Goal: Contribute content: Contribute content

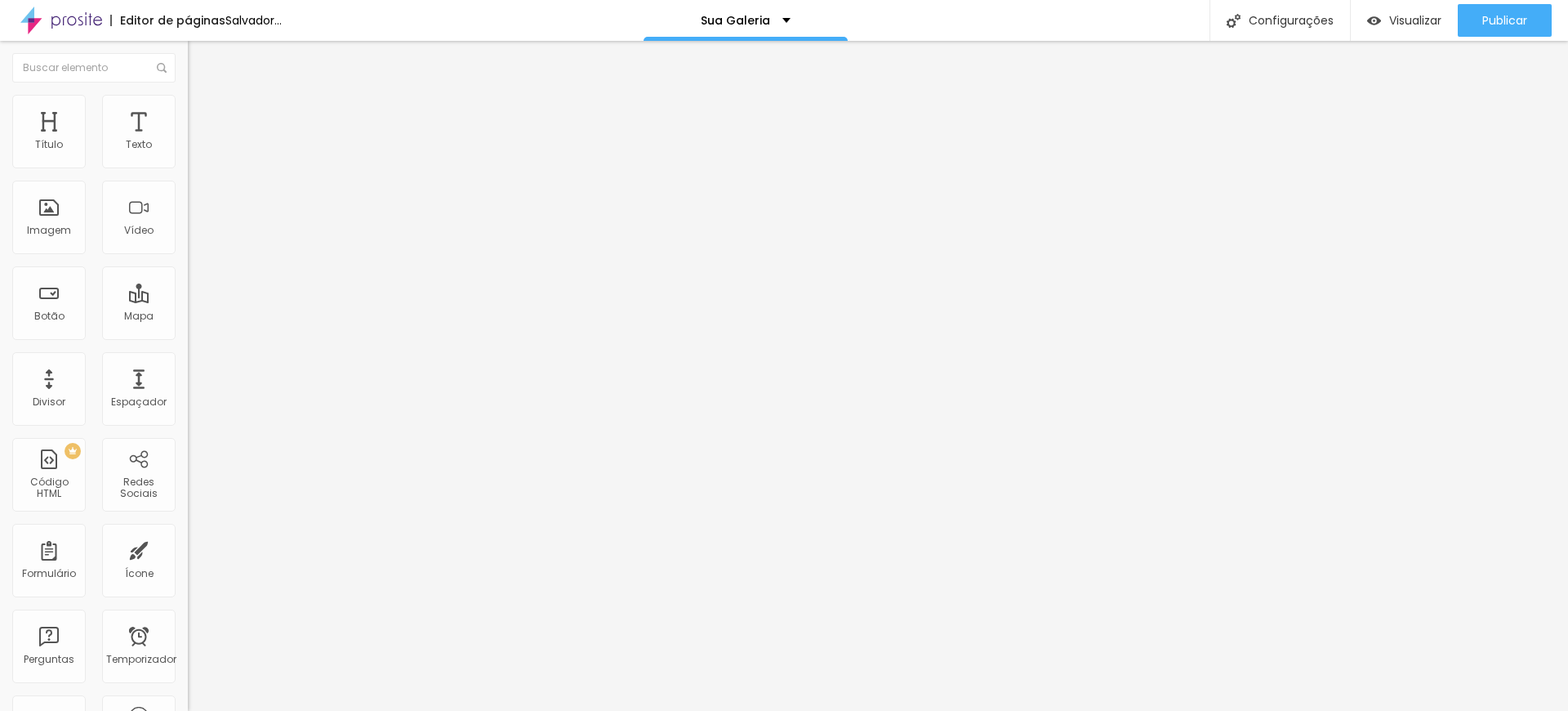
click at [198, 141] on font "Trocar imagem" at bounding box center [237, 133] width 79 height 14
drag, startPoint x: 129, startPoint y: 237, endPoint x: 157, endPoint y: 237, distance: 28.0
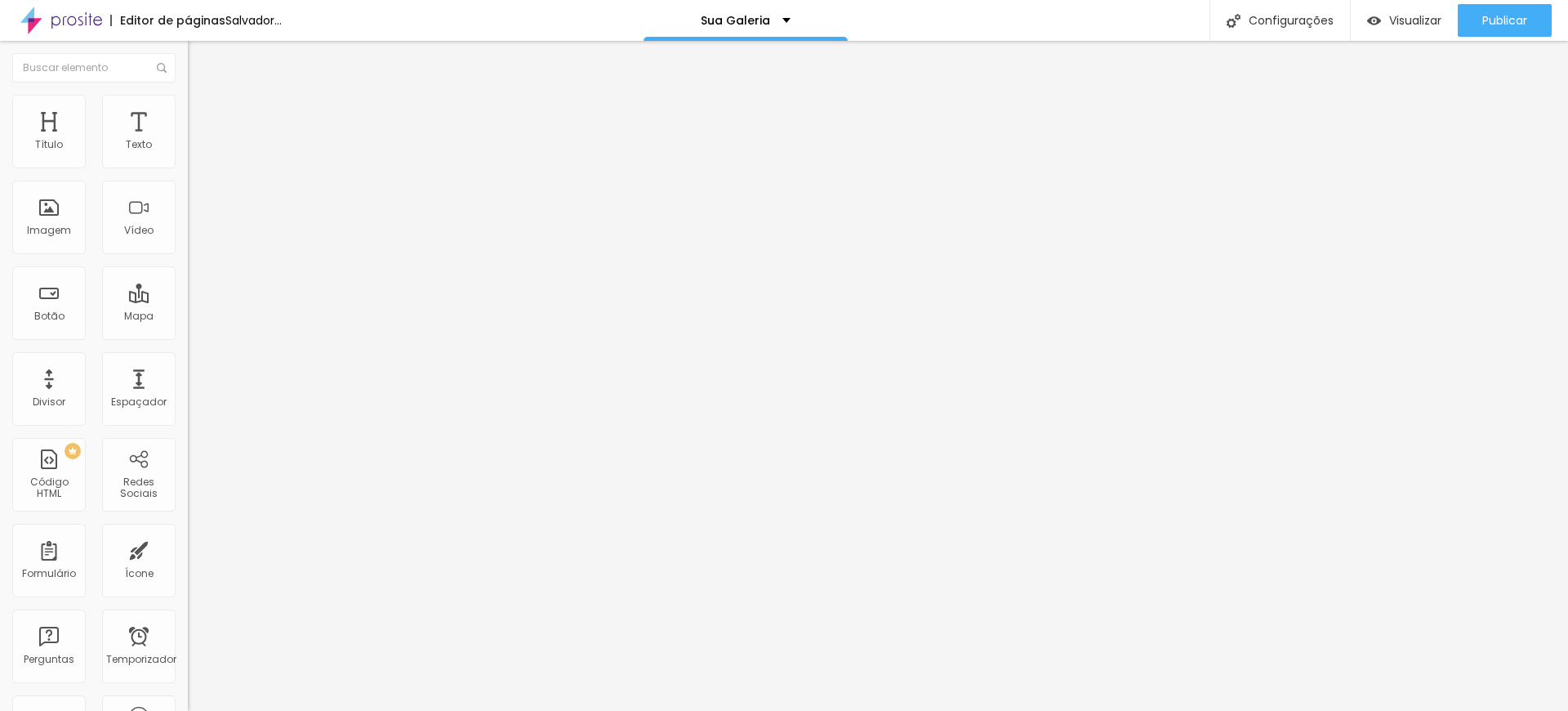
click at [198, 141] on font "Trocar imagem" at bounding box center [237, 133] width 79 height 14
click at [188, 337] on input "text" at bounding box center [285, 327] width 196 height 16
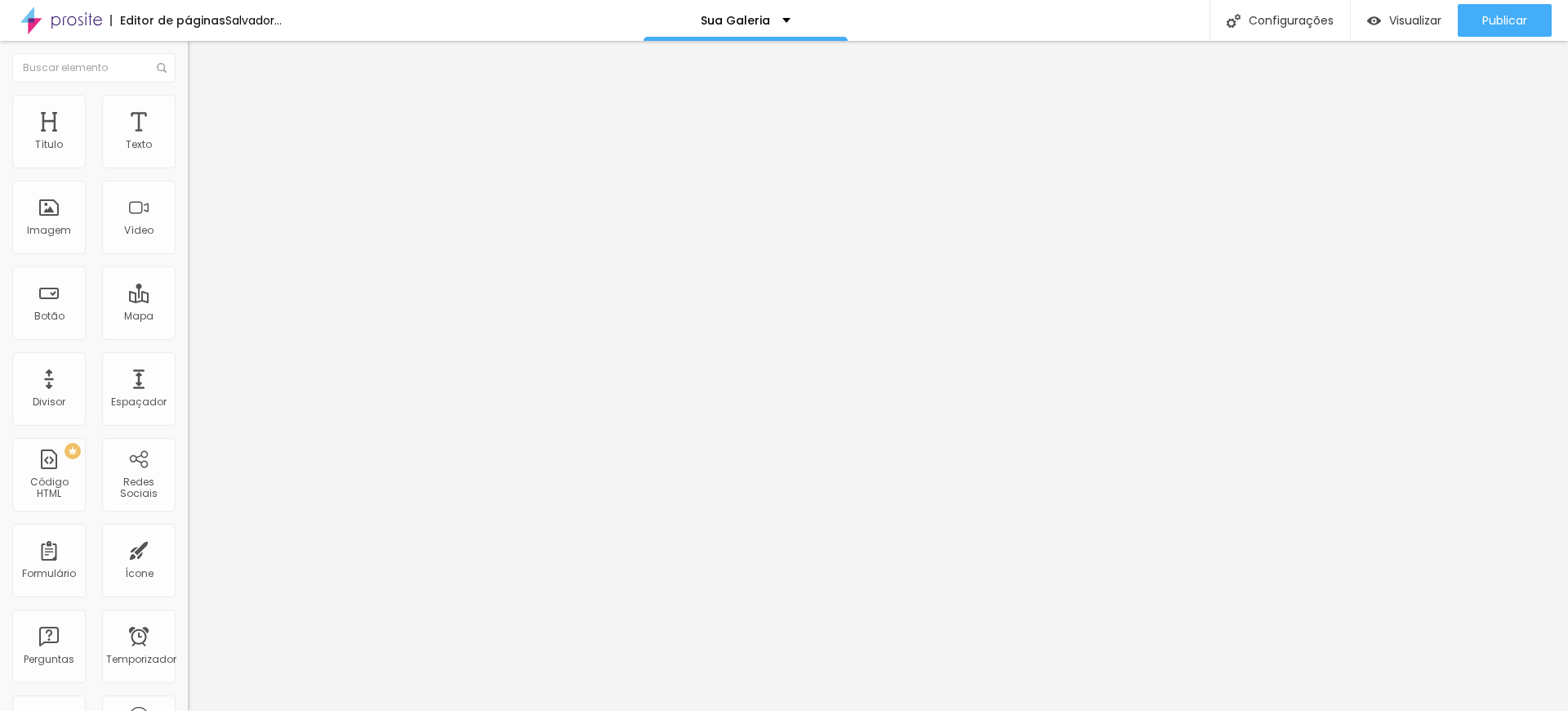
paste input "[URL][DOMAIN_NAME]"
type input "[URL][DOMAIN_NAME]"
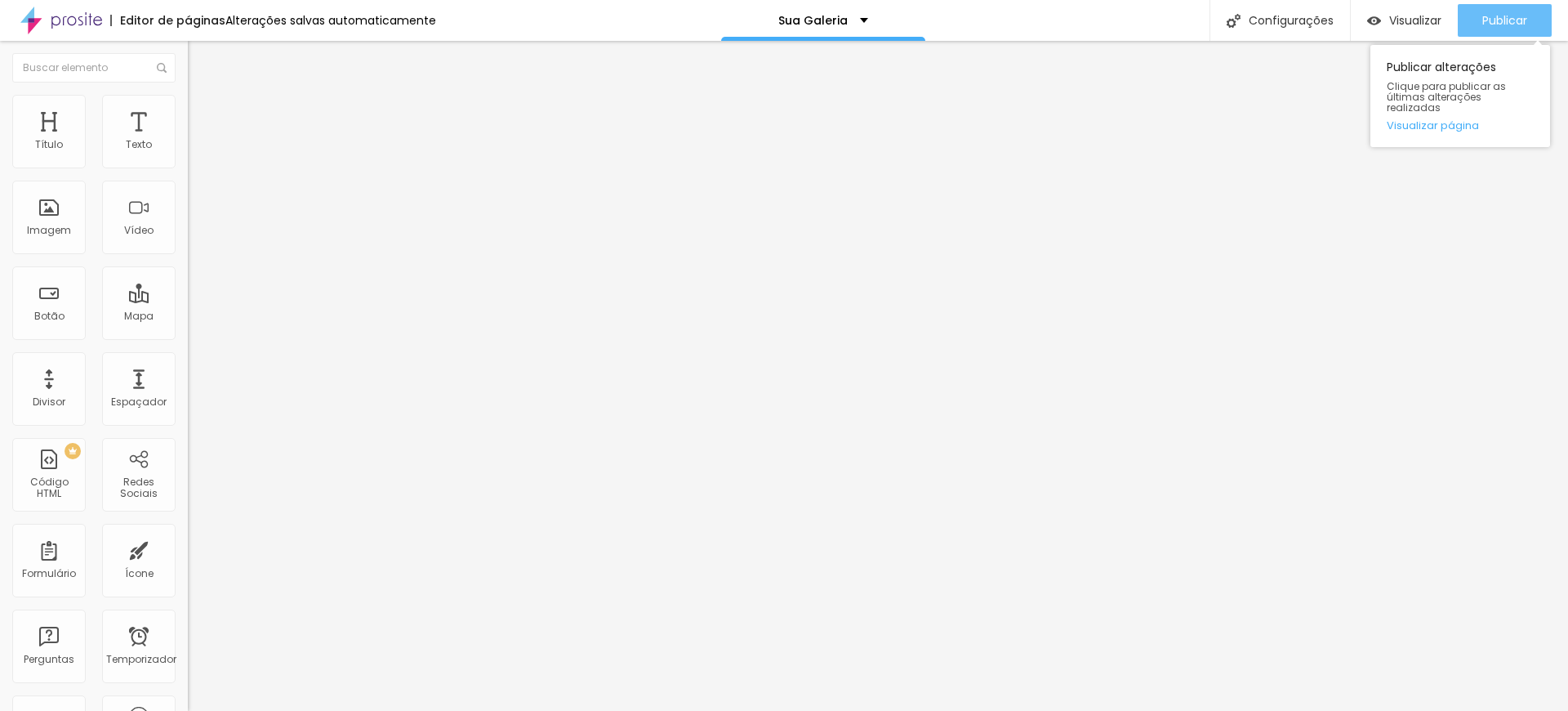
click at [1530, 19] on button "Publicar" at bounding box center [1505, 20] width 94 height 33
